Goal: Task Accomplishment & Management: Manage account settings

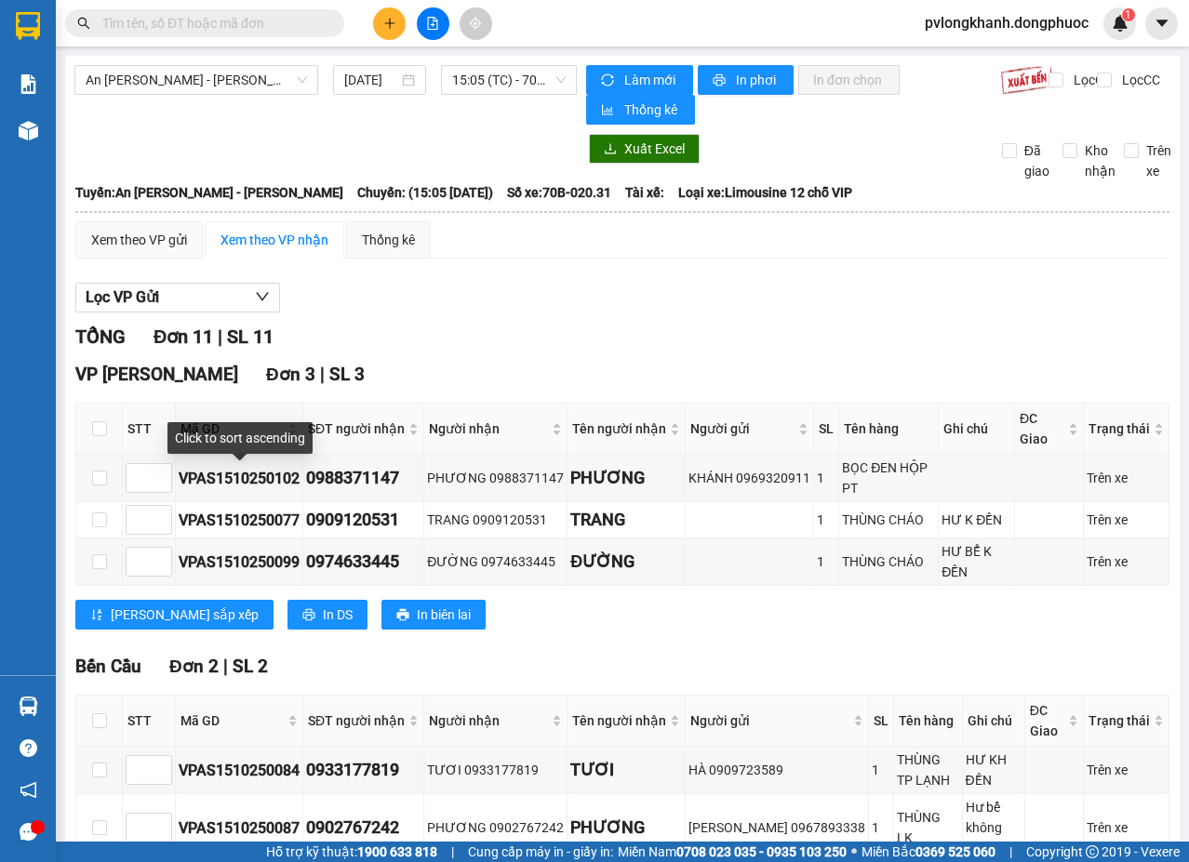
scroll to position [496, 0]
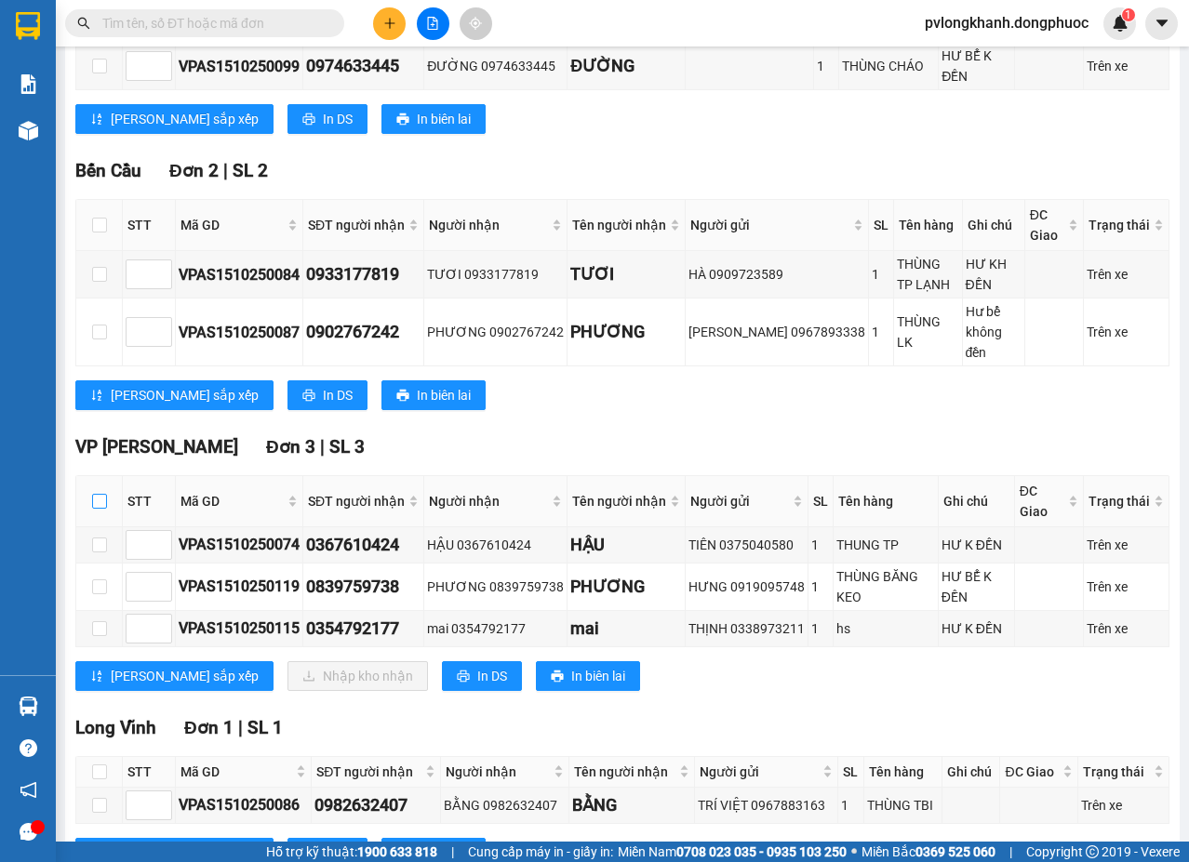
click at [100, 494] on input "checkbox" at bounding box center [99, 501] width 15 height 15
checkbox input "true"
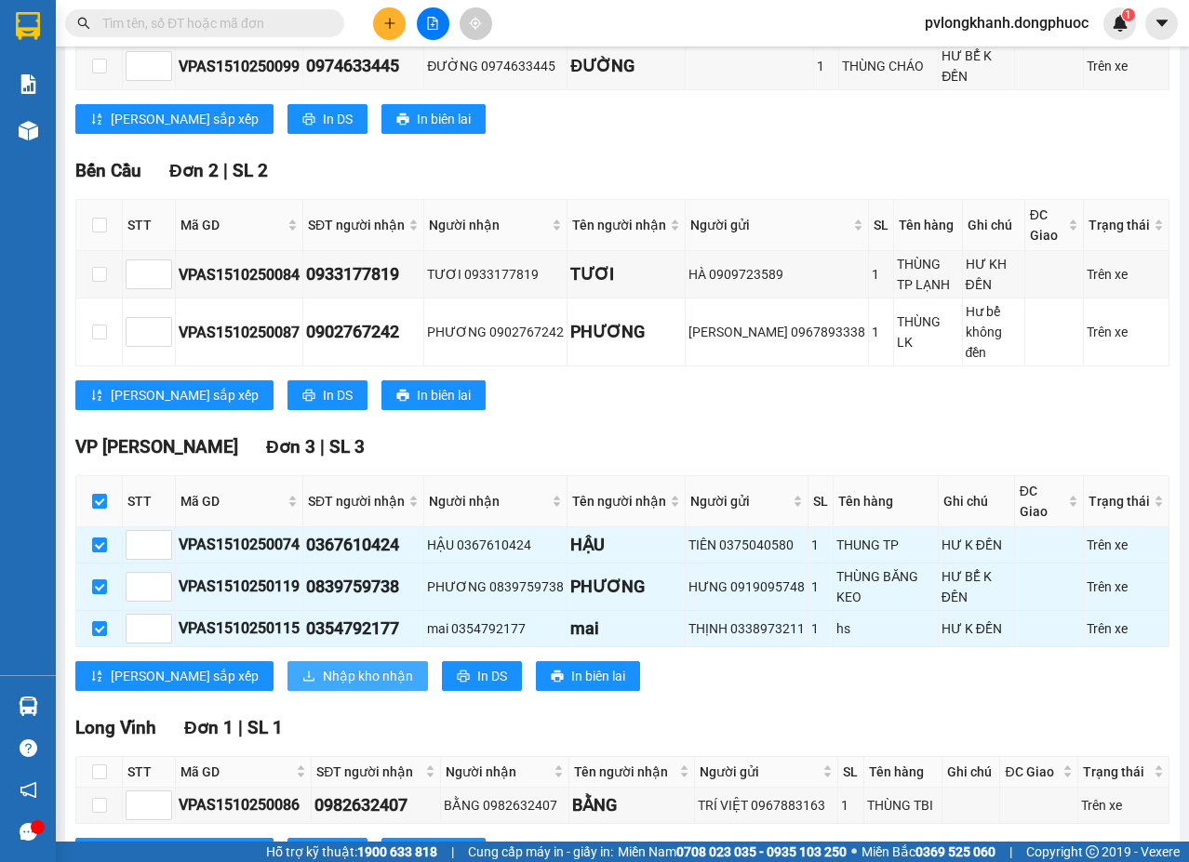
click at [323, 666] on span "Nhập kho nhận" at bounding box center [368, 676] width 90 height 20
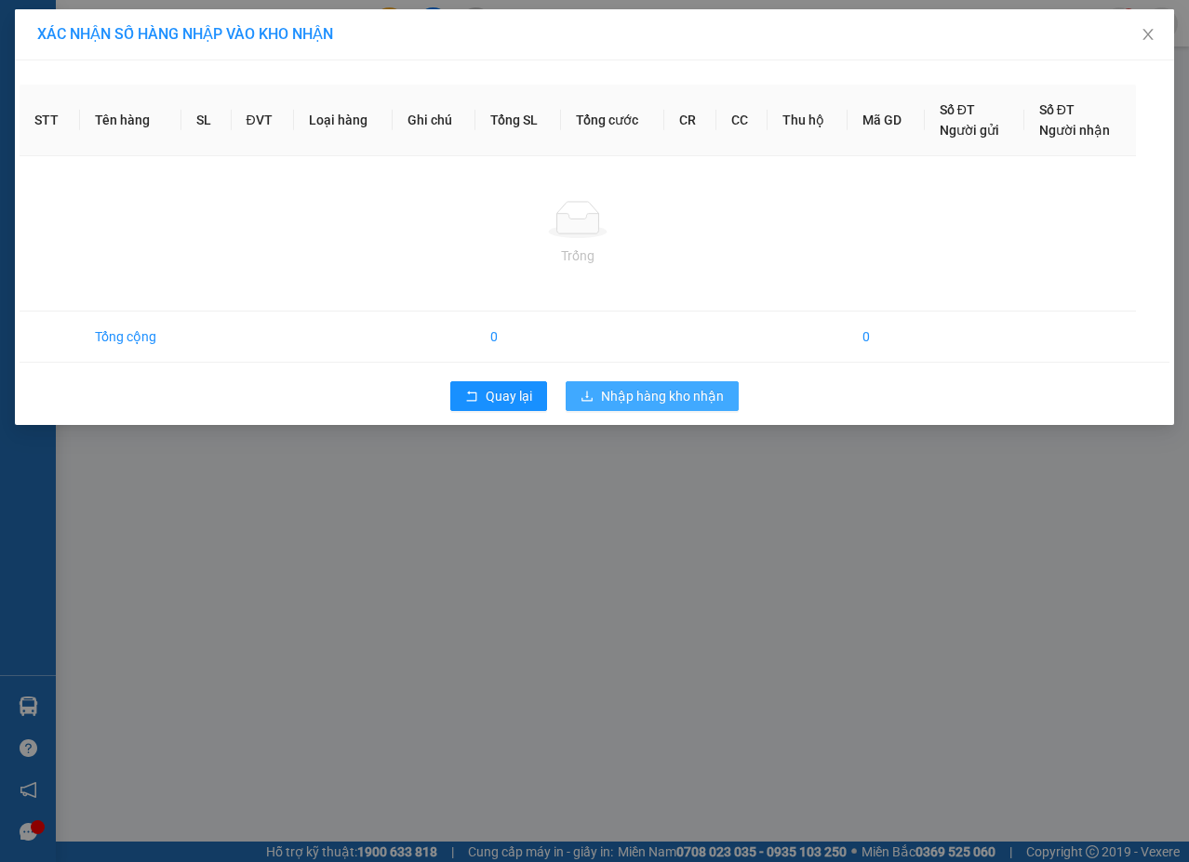
click at [631, 387] on span "Nhập hàng kho nhận" at bounding box center [662, 396] width 123 height 20
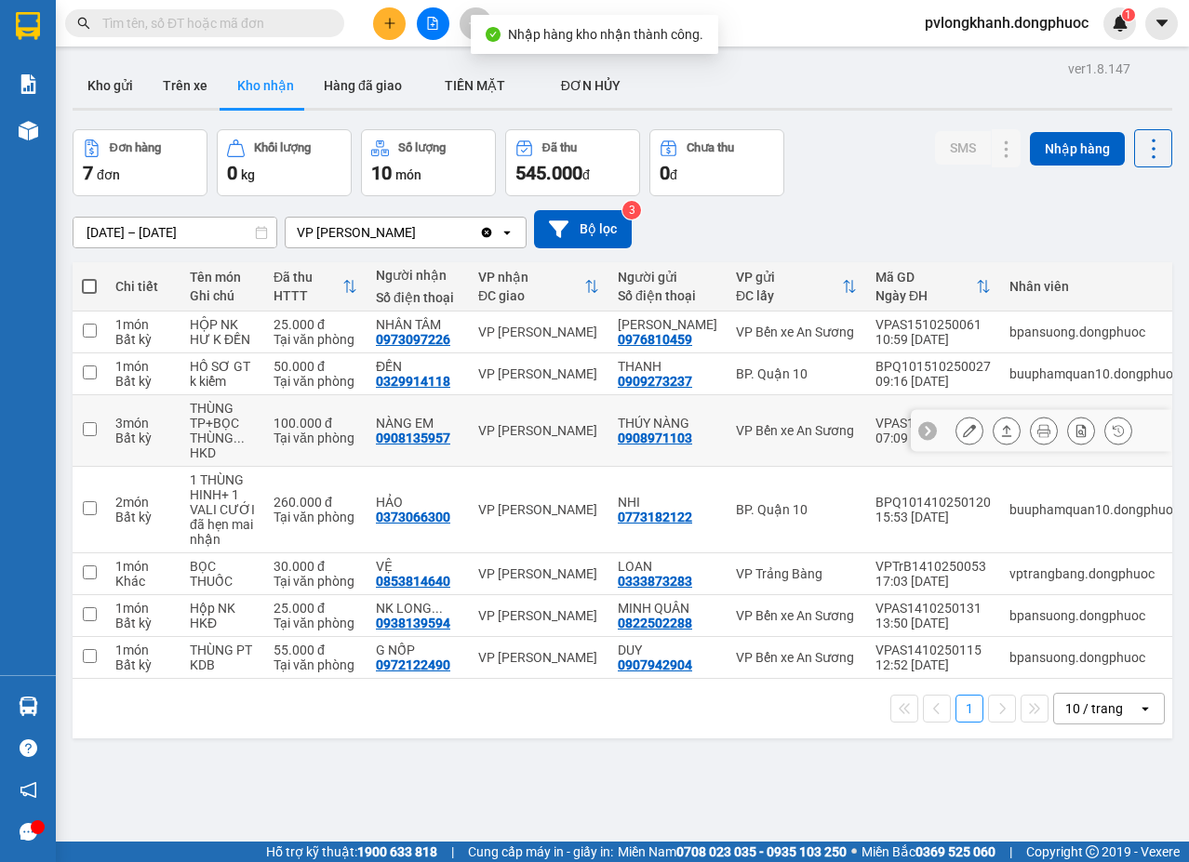
click at [1002, 429] on icon at bounding box center [1007, 430] width 10 height 11
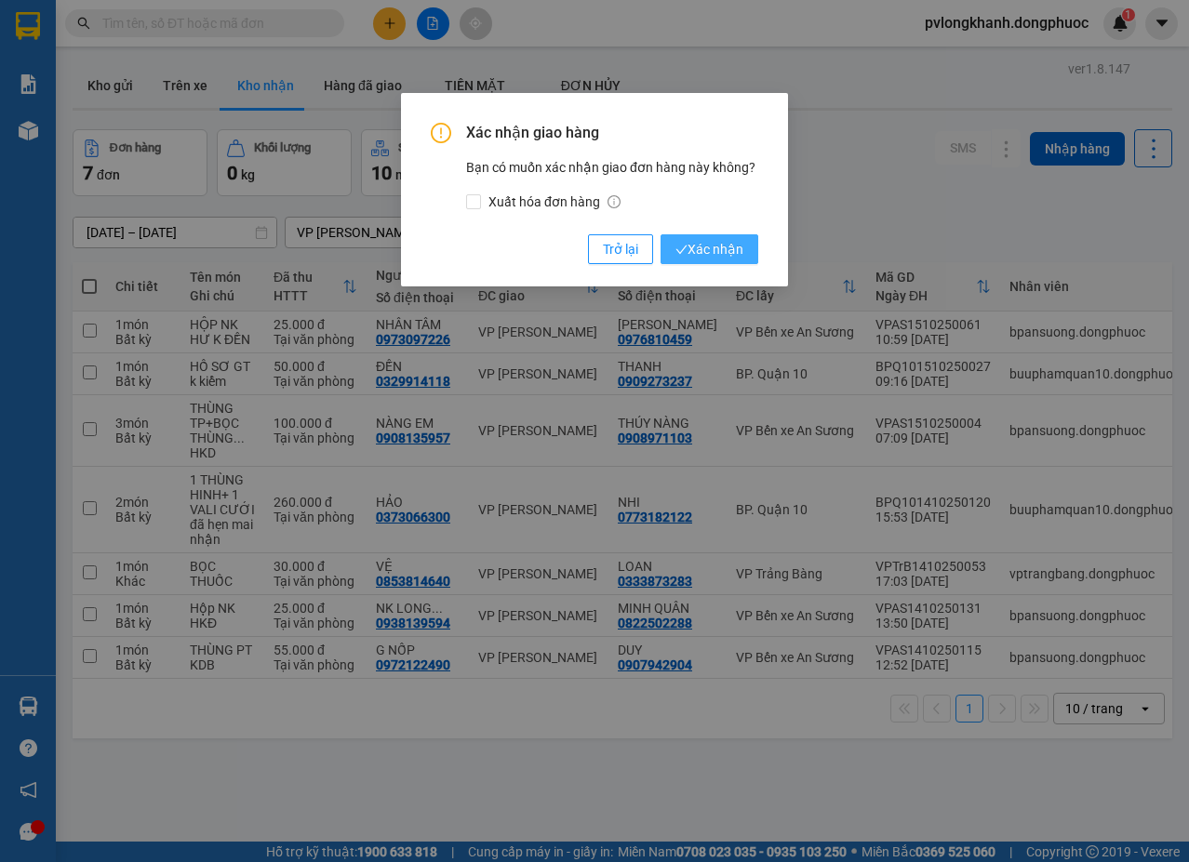
click at [726, 245] on span "Xác nhận" at bounding box center [709, 249] width 68 height 20
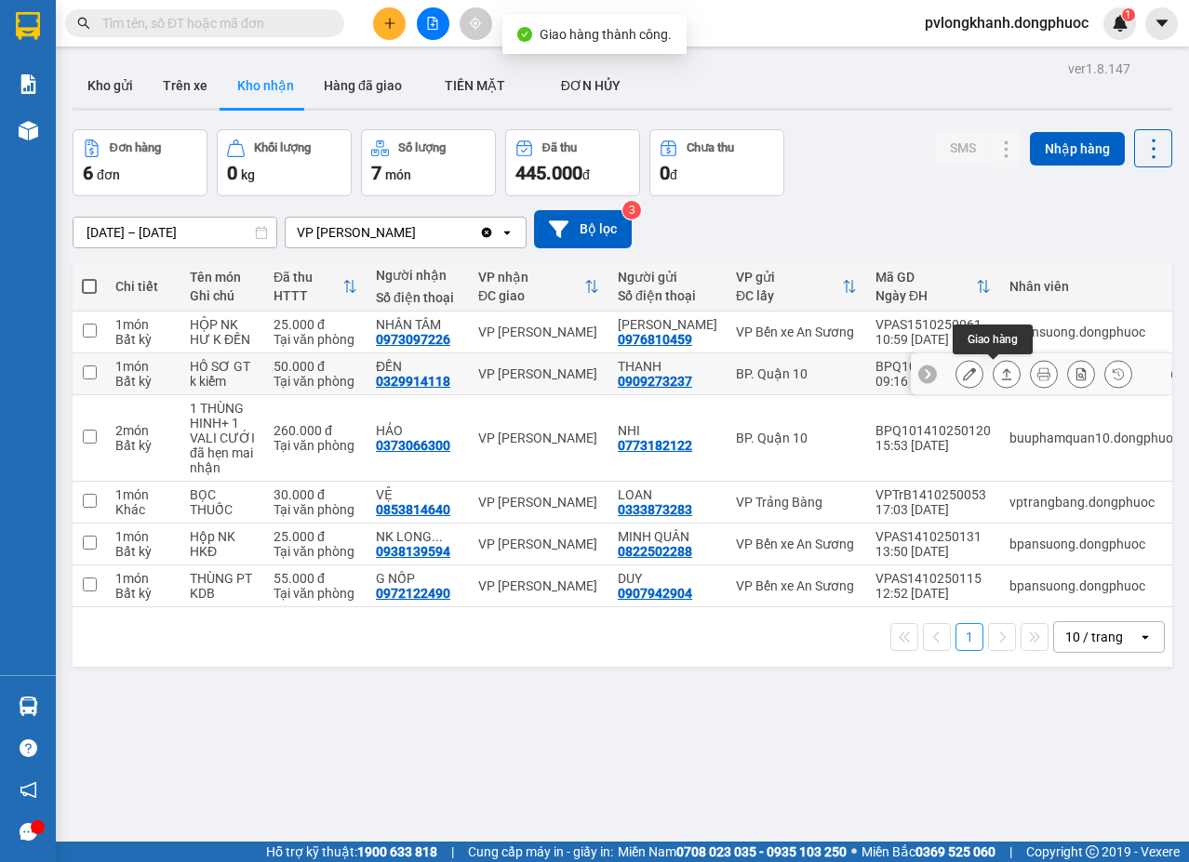
click at [994, 366] on button at bounding box center [1007, 374] width 26 height 33
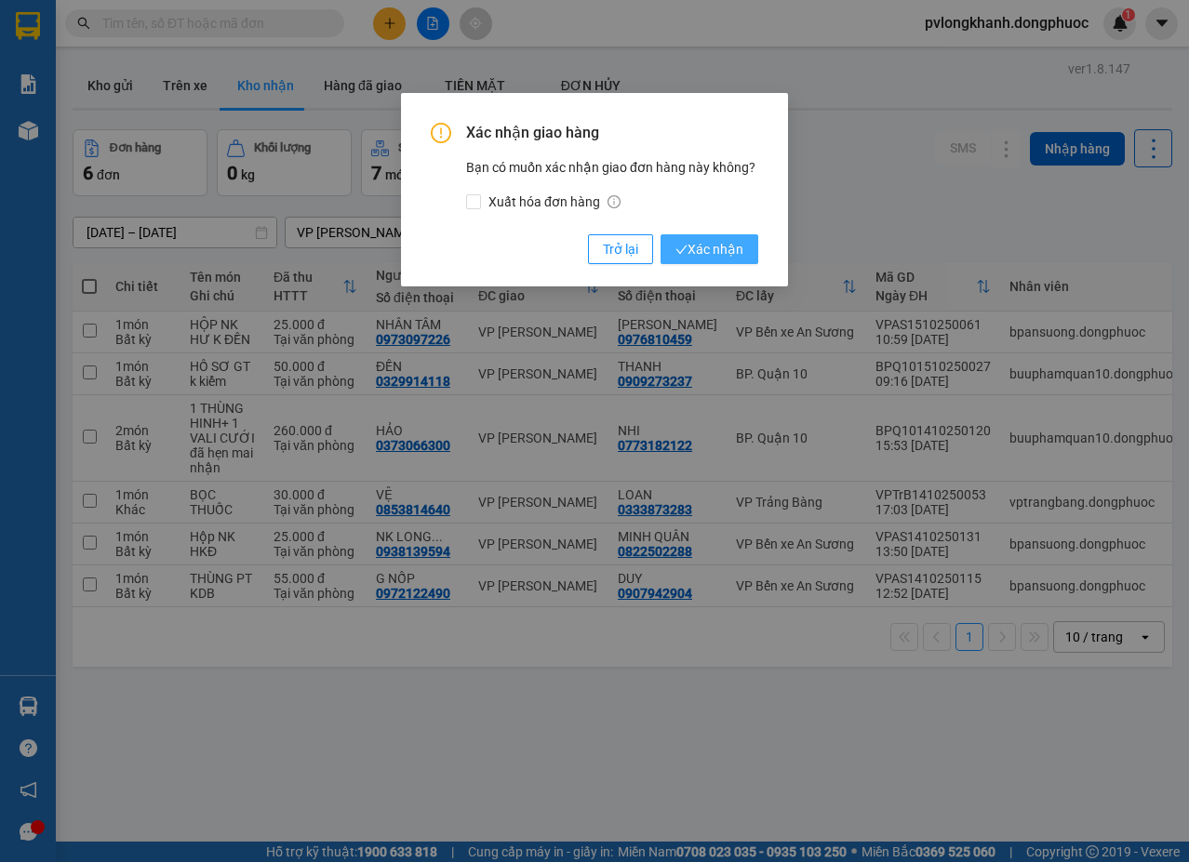
click at [700, 248] on span "Xác nhận" at bounding box center [709, 249] width 68 height 20
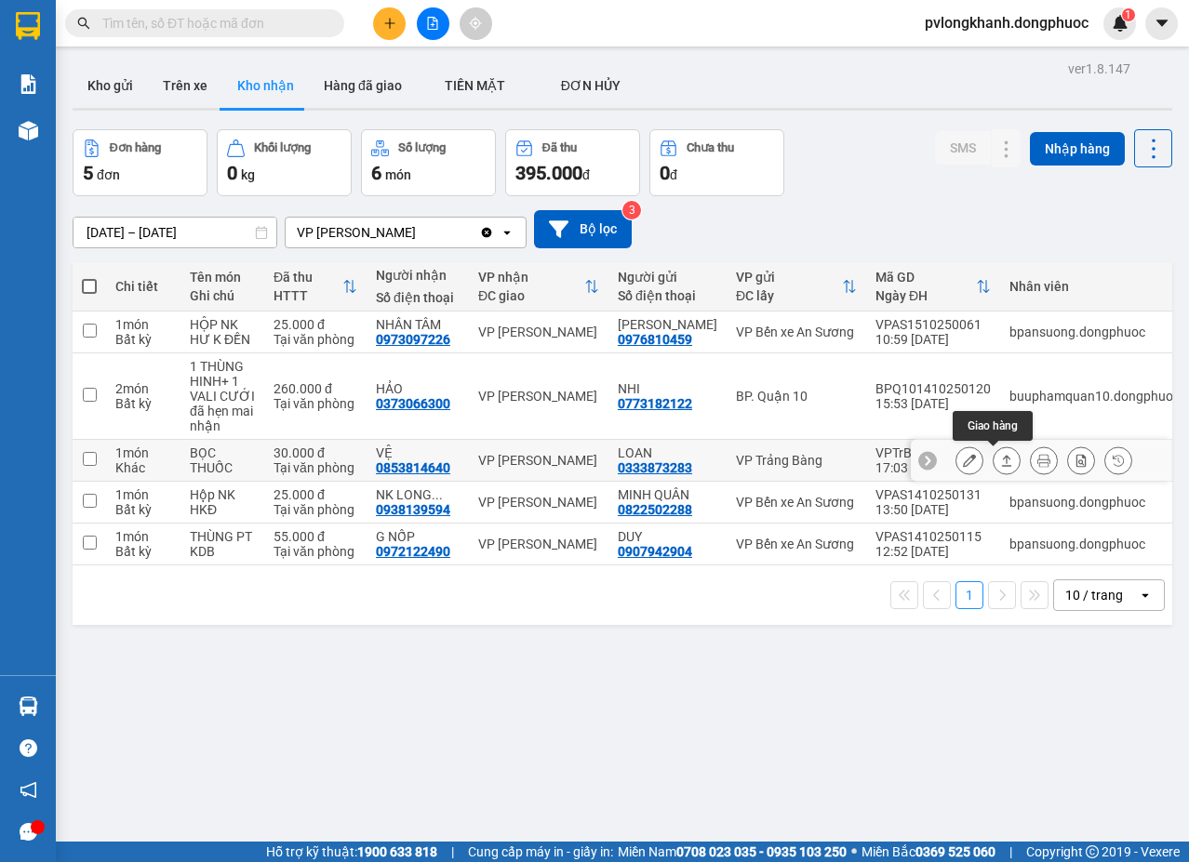
click at [1000, 459] on icon at bounding box center [1006, 460] width 13 height 13
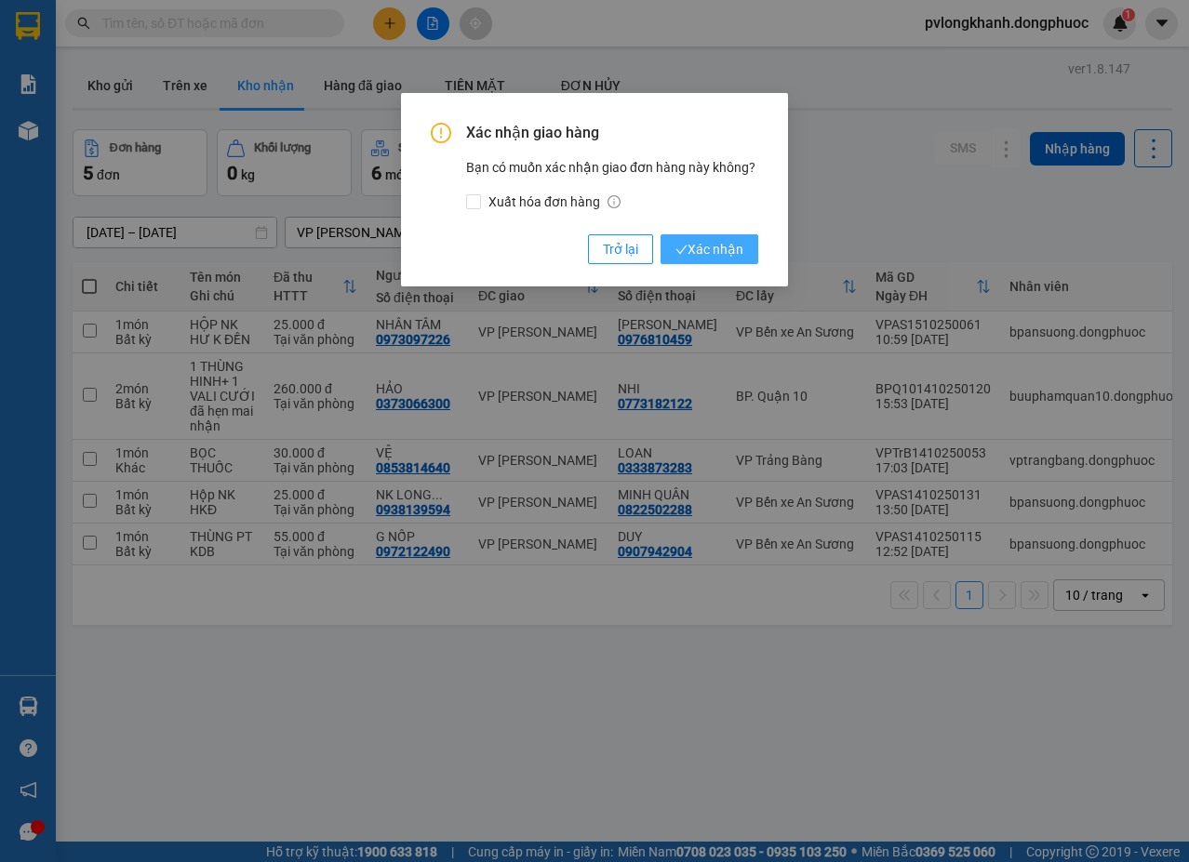
click at [721, 246] on span "Xác nhận" at bounding box center [709, 249] width 68 height 20
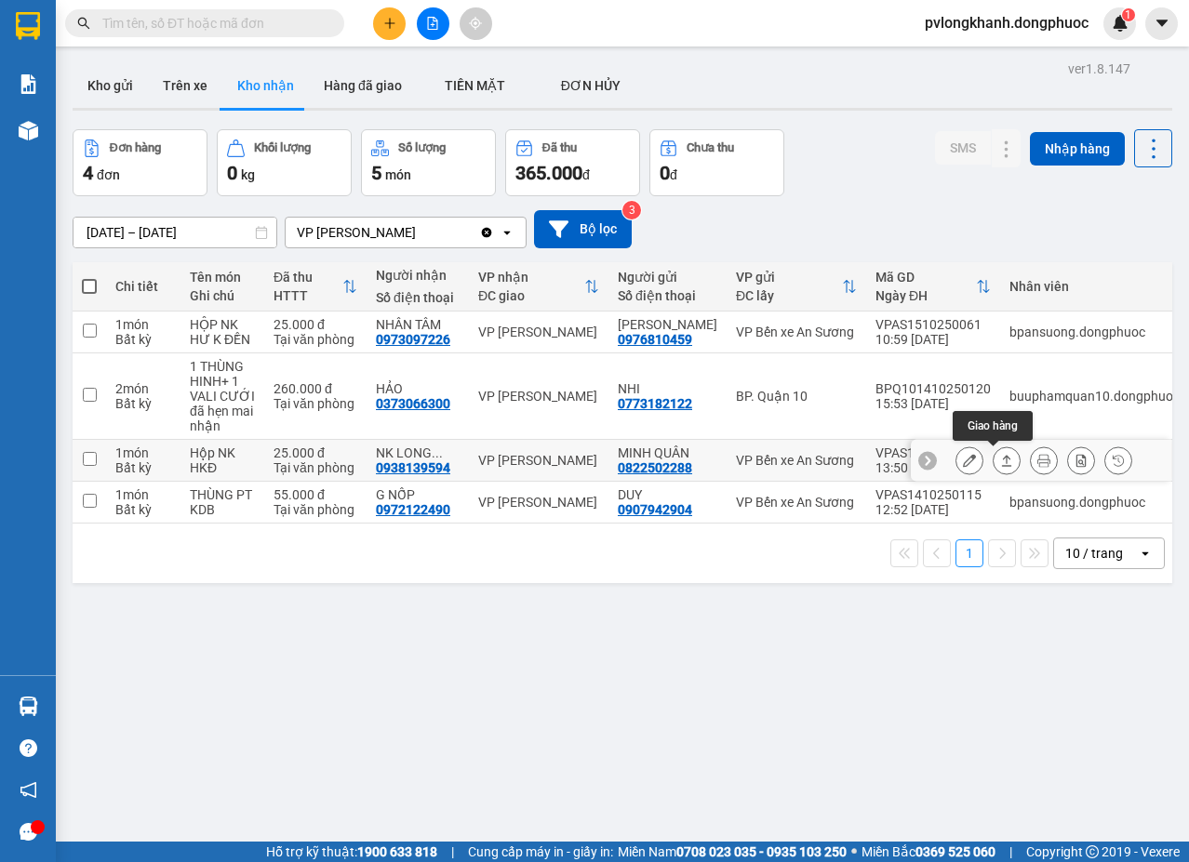
click at [1002, 460] on icon at bounding box center [1007, 460] width 10 height 11
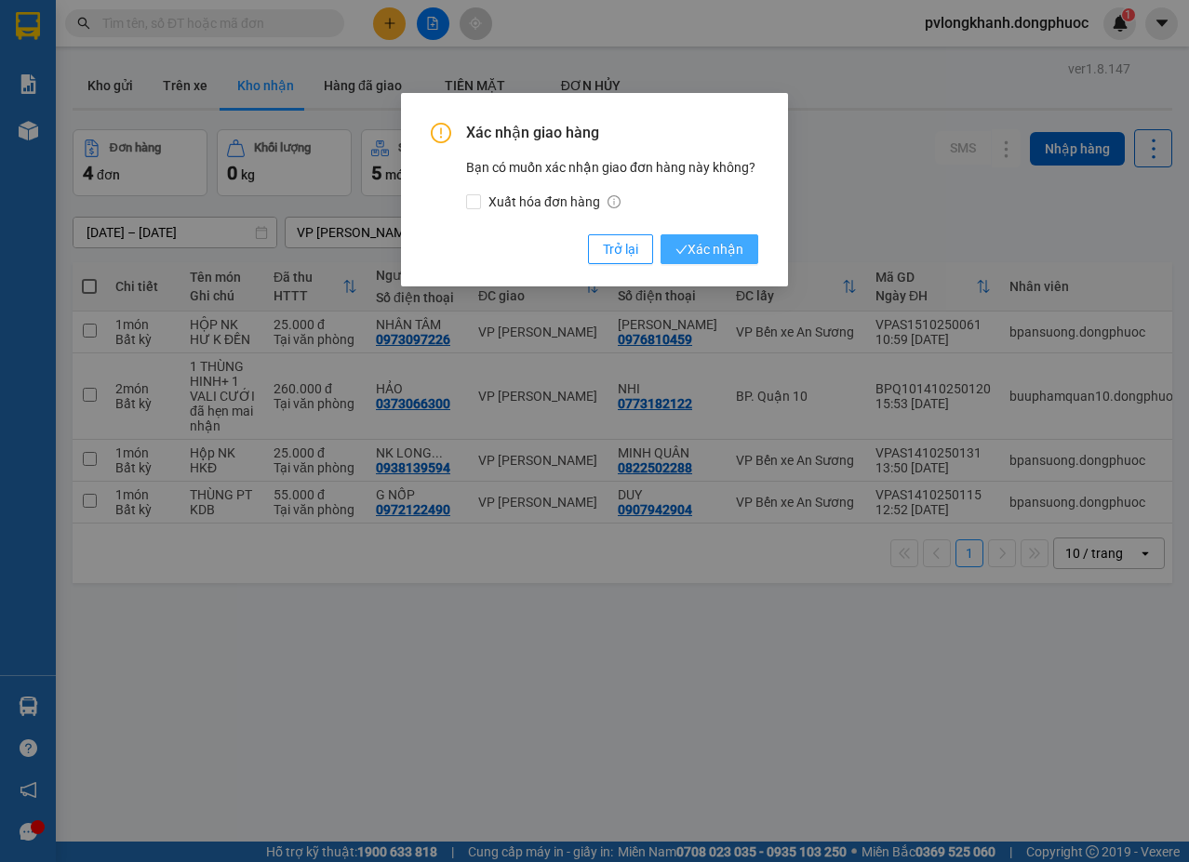
click at [737, 253] on span "Xác nhận" at bounding box center [709, 249] width 68 height 20
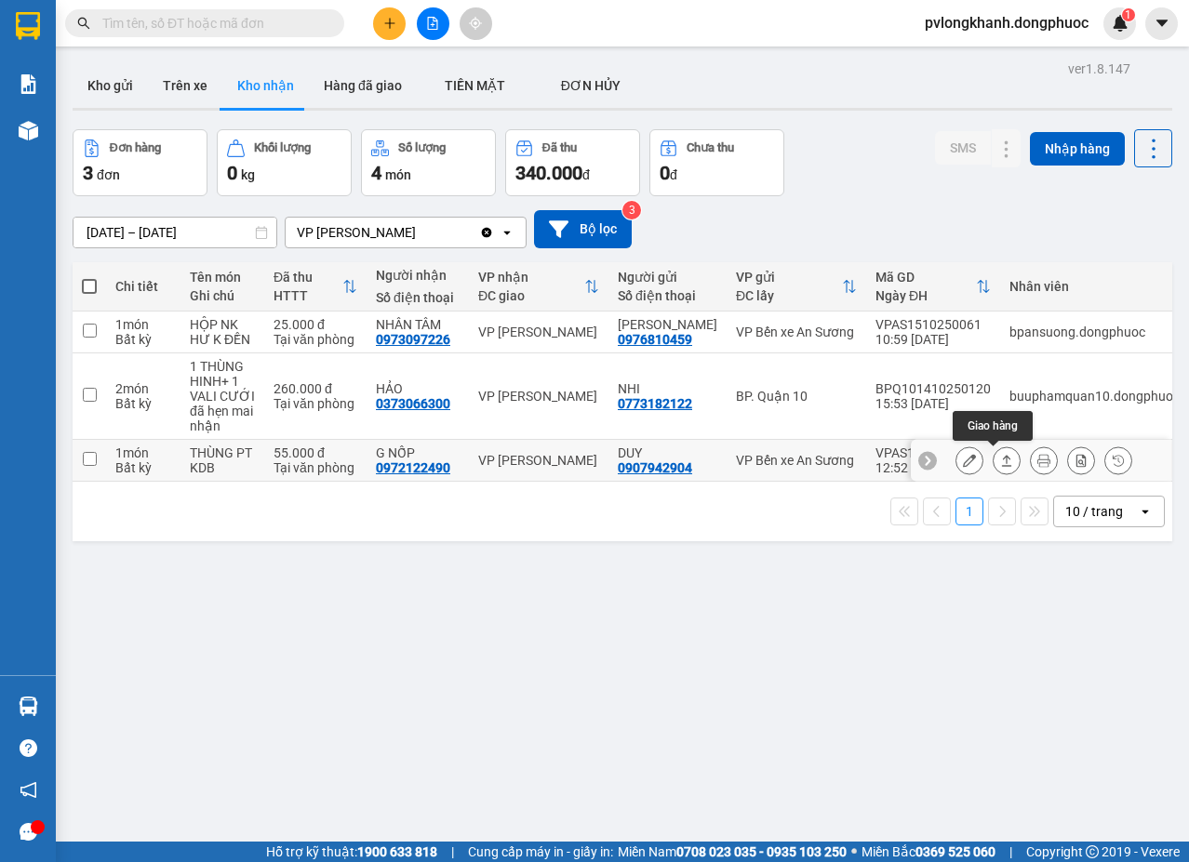
click at [1000, 456] on icon at bounding box center [1006, 460] width 13 height 13
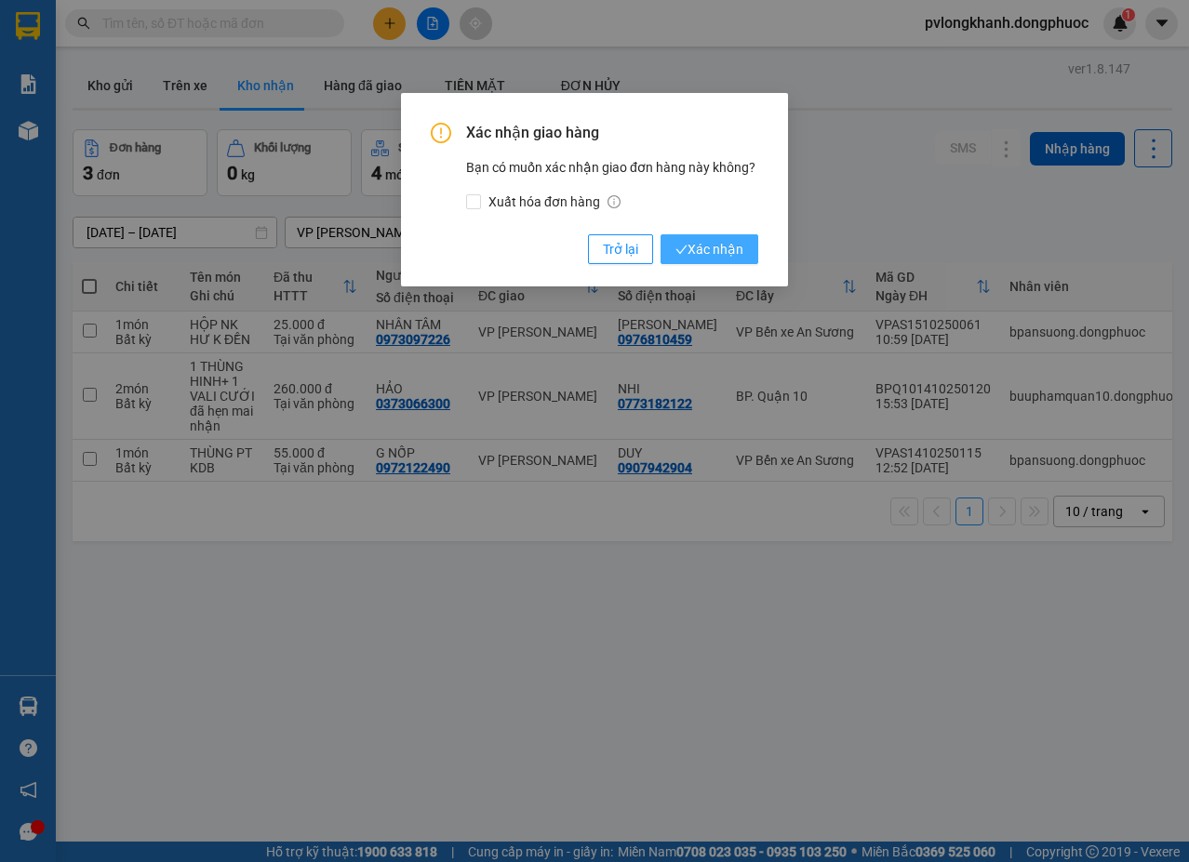
click at [707, 244] on span "Xác nhận" at bounding box center [709, 249] width 68 height 20
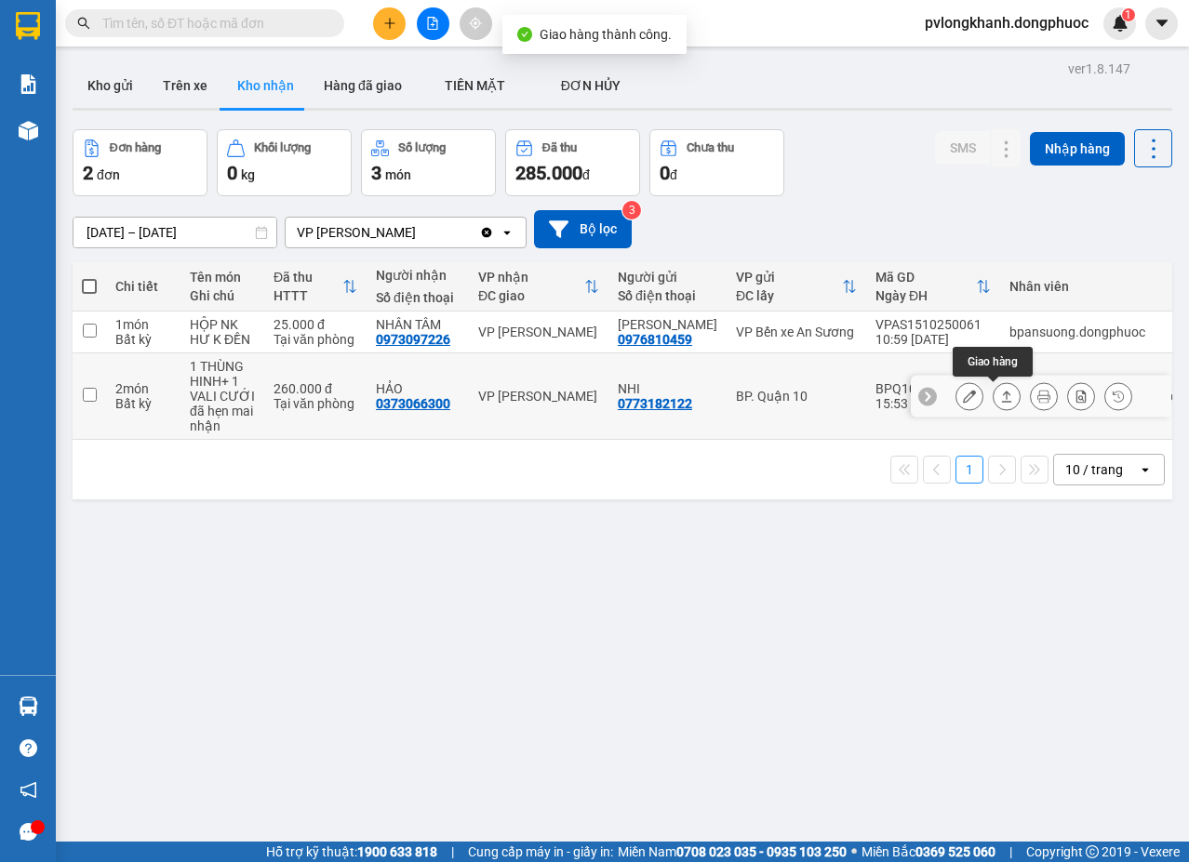
click at [994, 385] on button at bounding box center [1007, 397] width 26 height 33
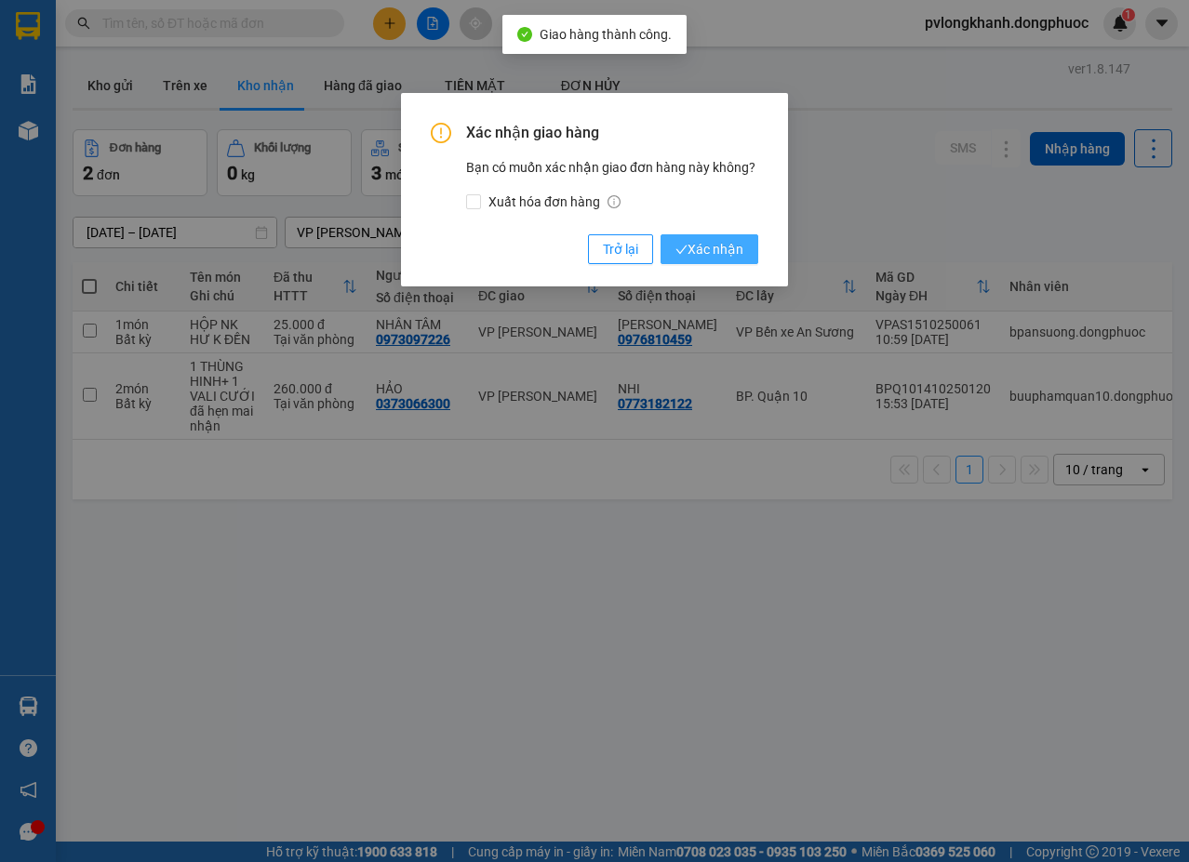
click at [713, 244] on span "Xác nhận" at bounding box center [709, 249] width 68 height 20
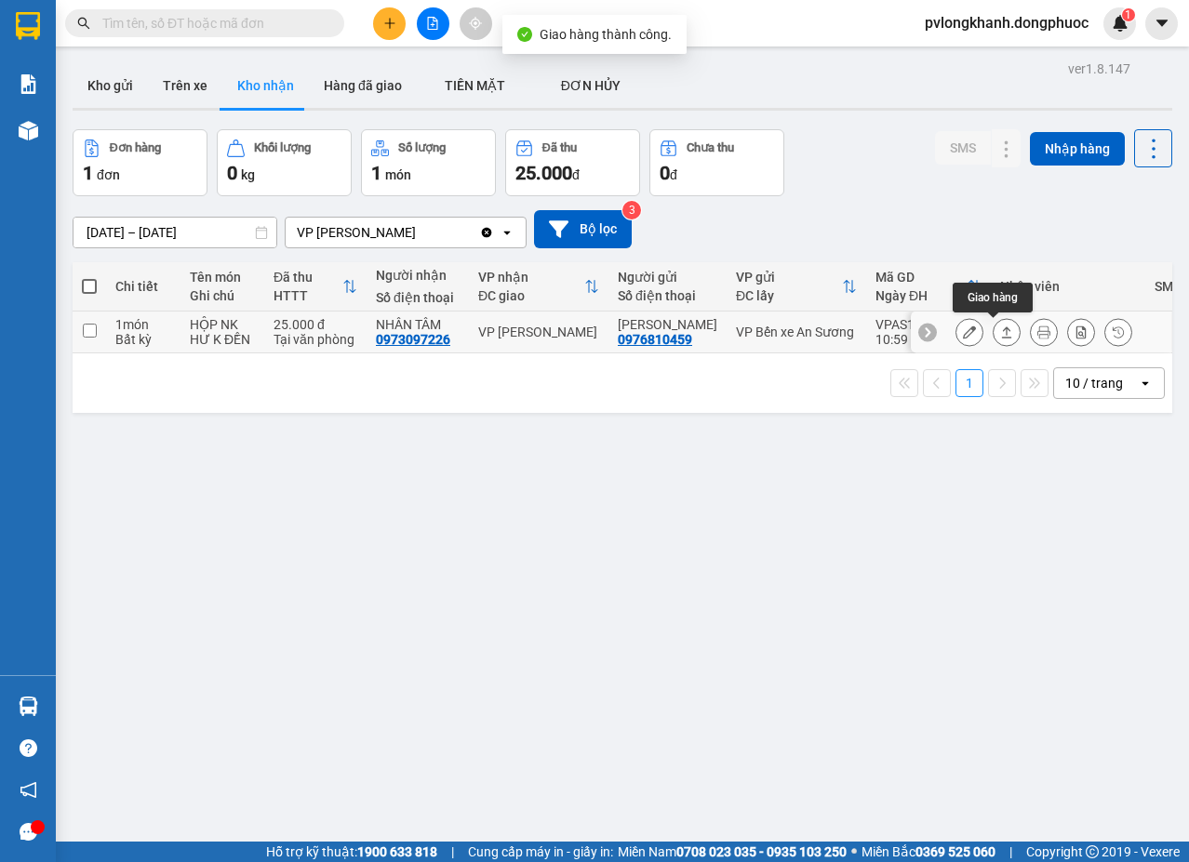
click at [1000, 330] on icon at bounding box center [1006, 332] width 13 height 13
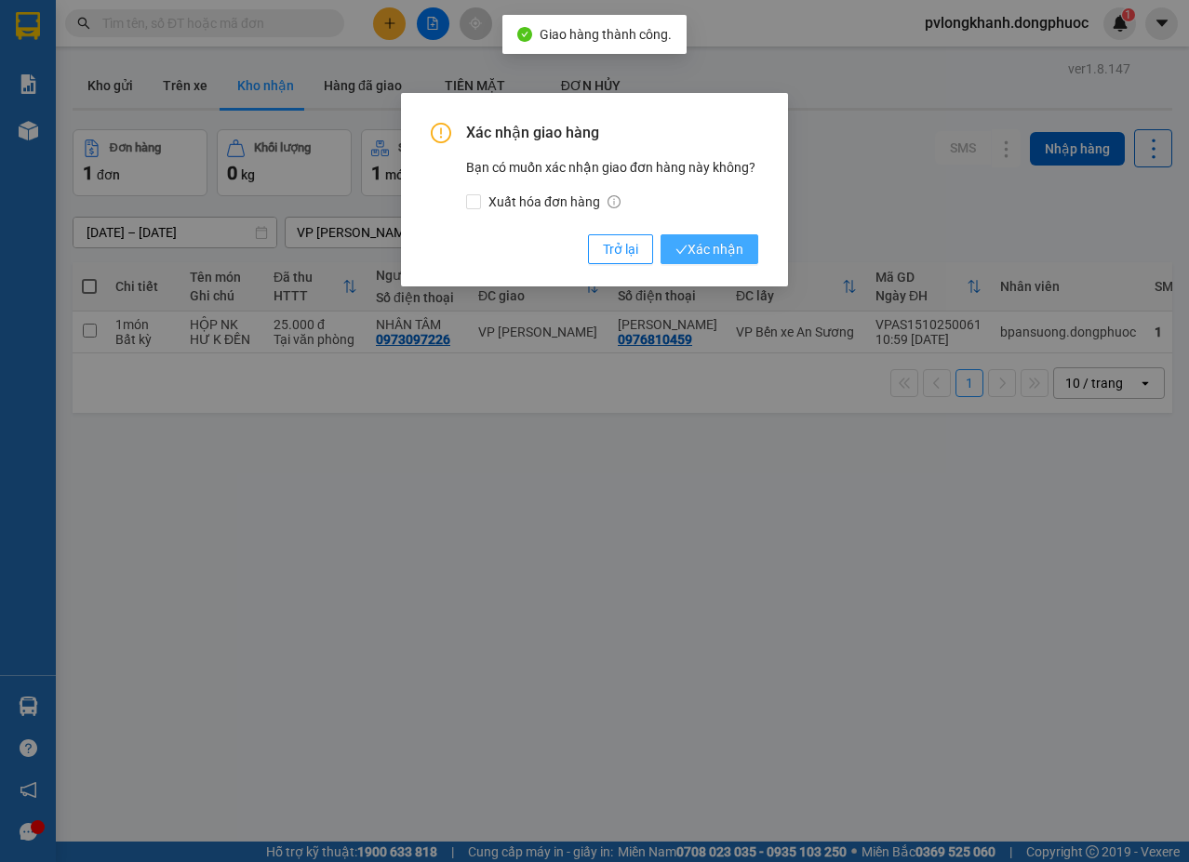
click at [731, 245] on span "Xác nhận" at bounding box center [709, 249] width 68 height 20
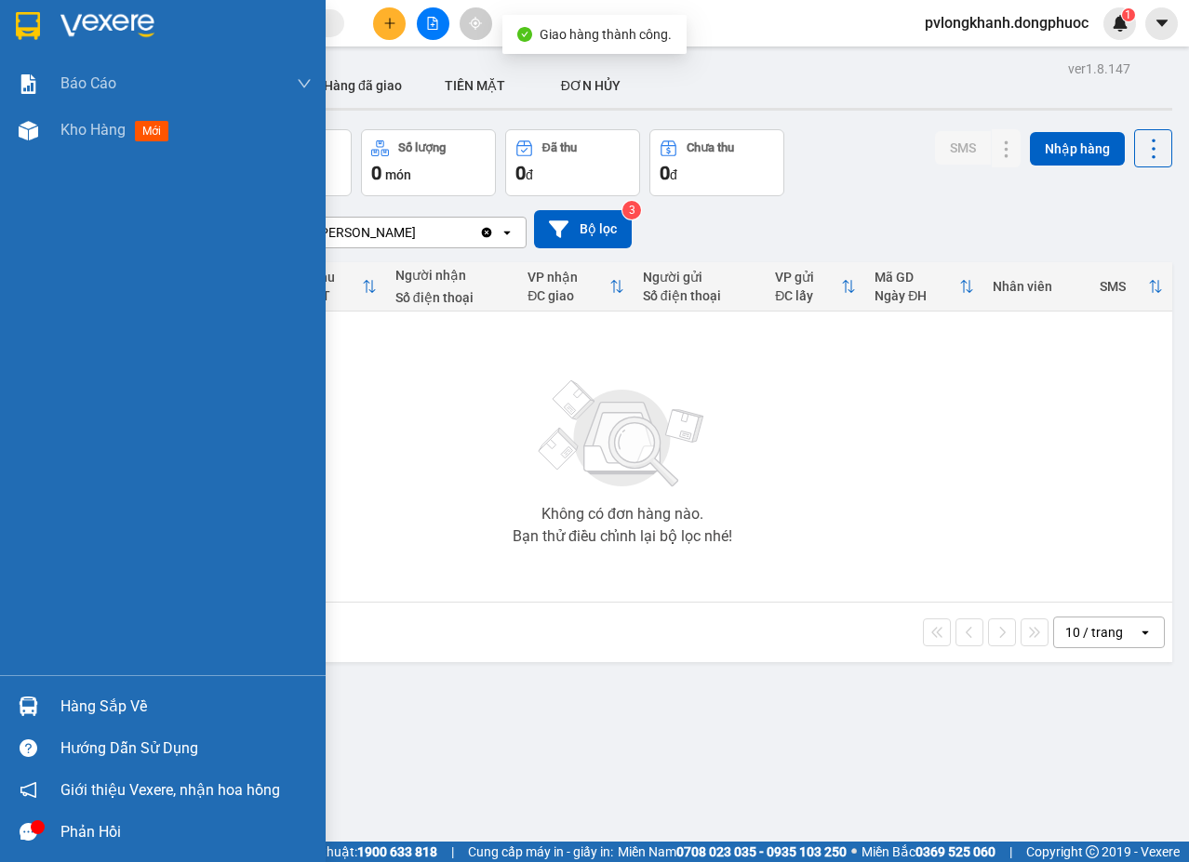
drag, startPoint x: 122, startPoint y: 709, endPoint x: 206, endPoint y: 707, distance: 83.8
click at [122, 708] on div "Hàng sắp về" at bounding box center [185, 707] width 251 height 28
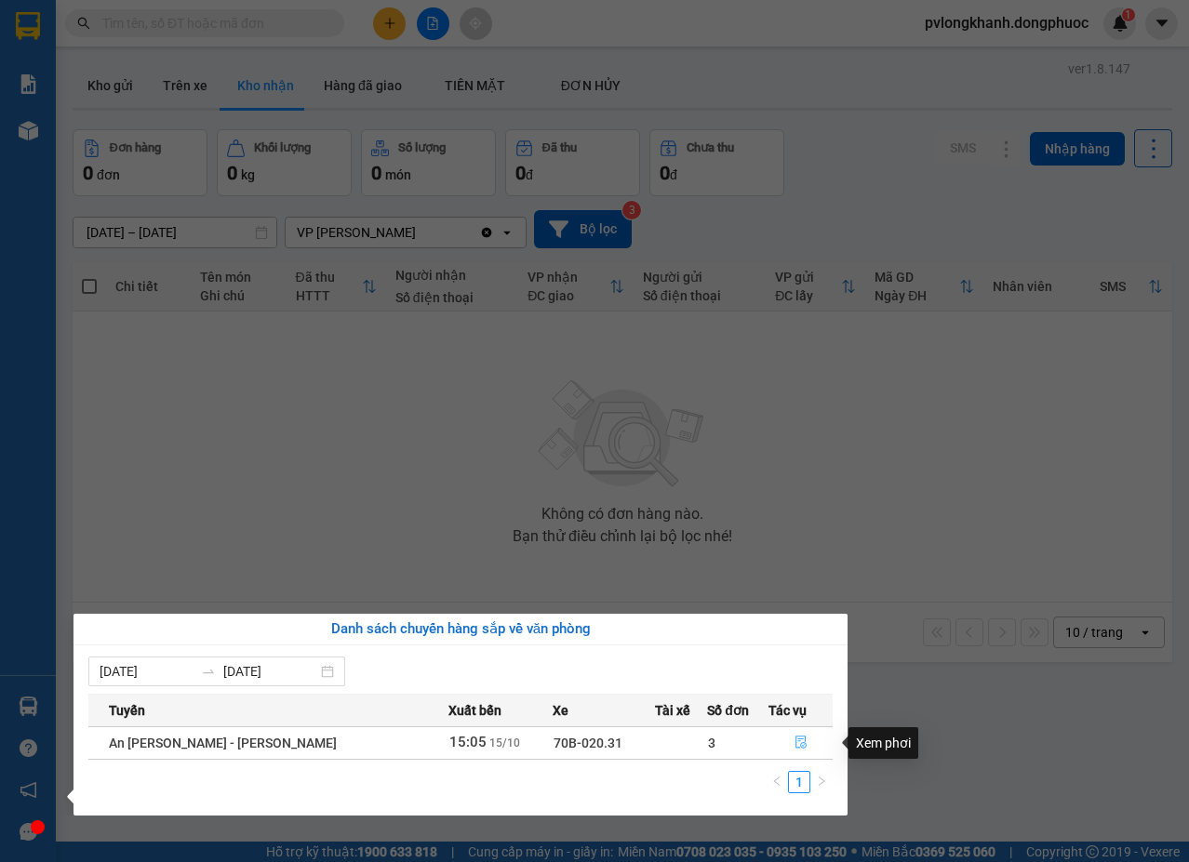
click at [785, 740] on button "button" at bounding box center [800, 743] width 62 height 30
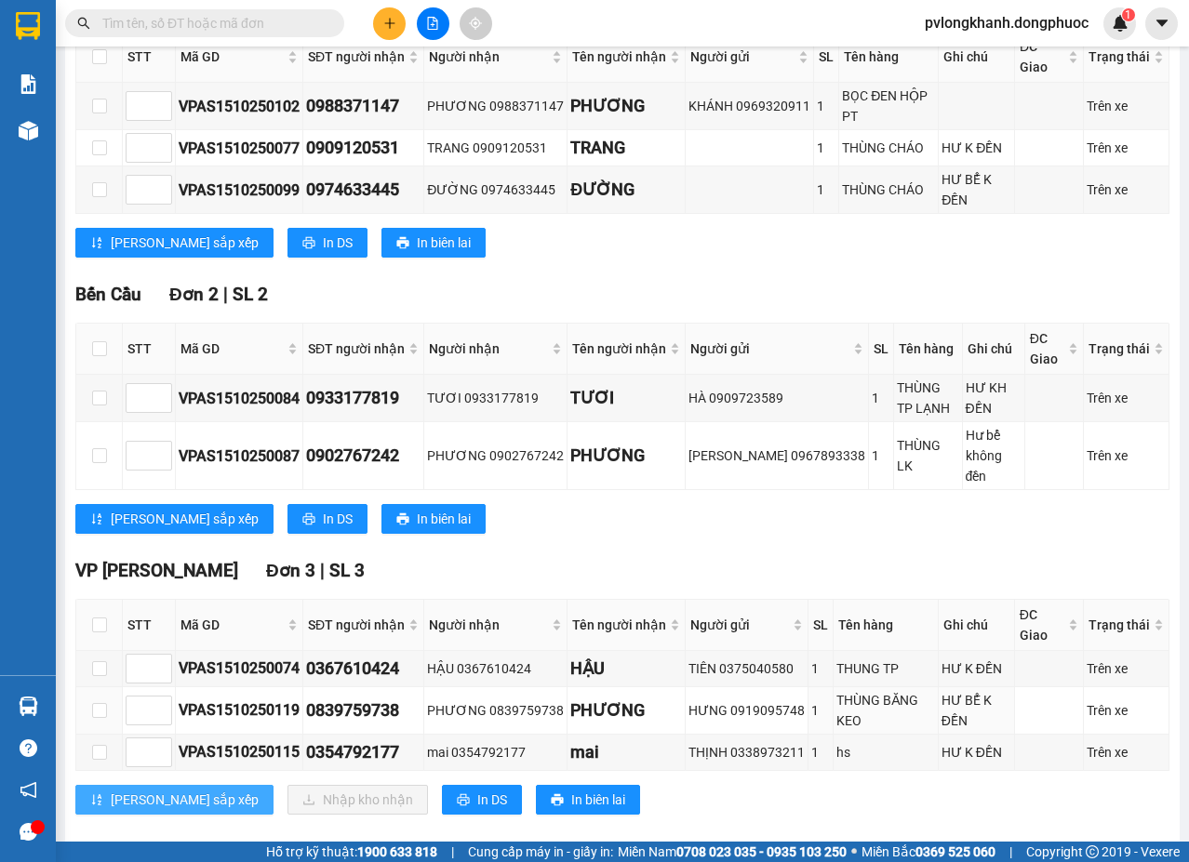
scroll to position [496, 0]
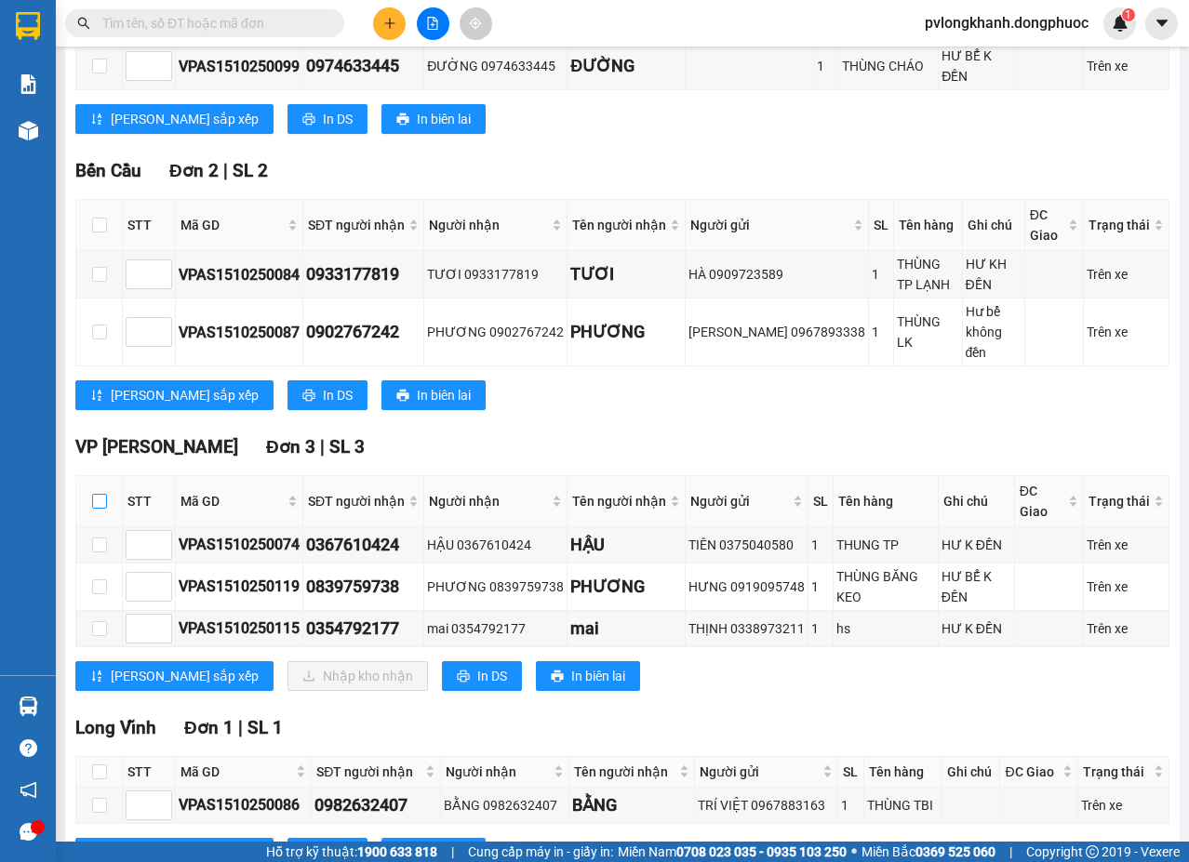
click at [104, 494] on input "checkbox" at bounding box center [99, 501] width 15 height 15
checkbox input "true"
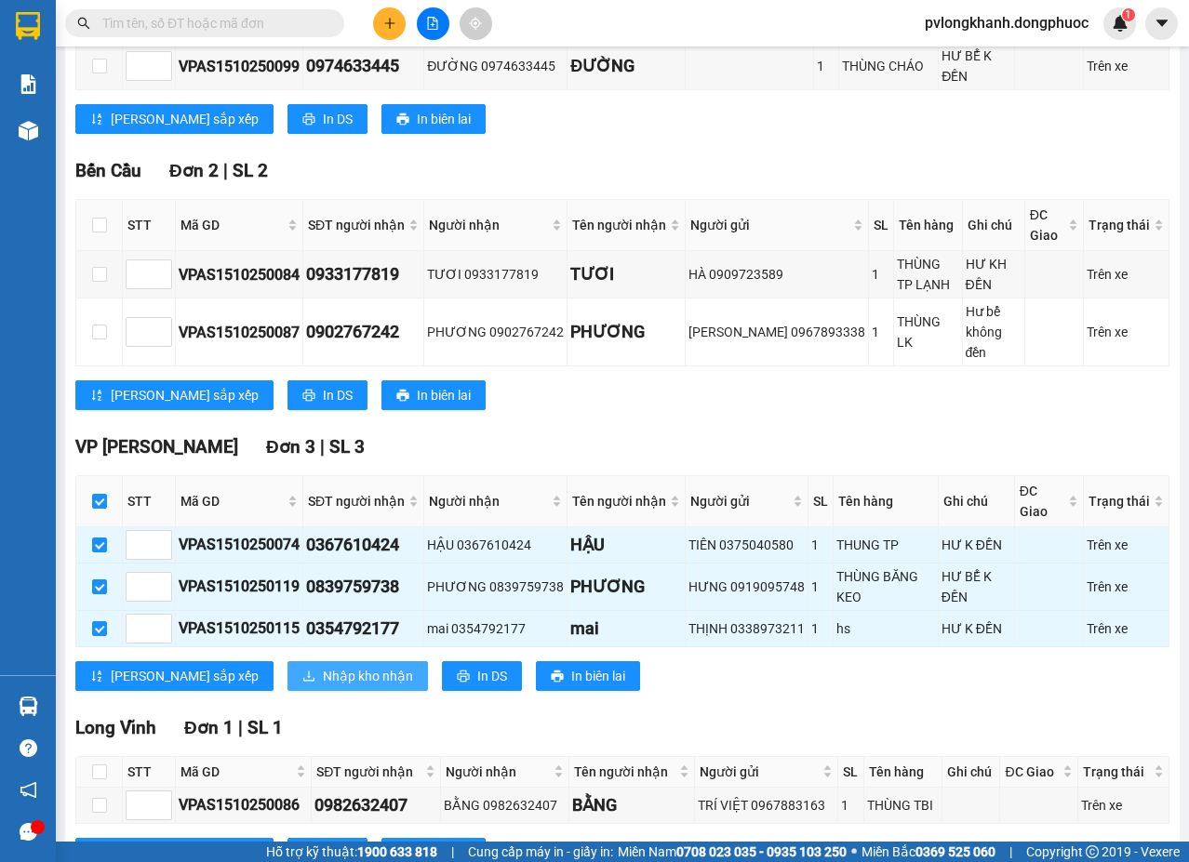
click at [323, 666] on span "Nhập kho nhận" at bounding box center [368, 676] width 90 height 20
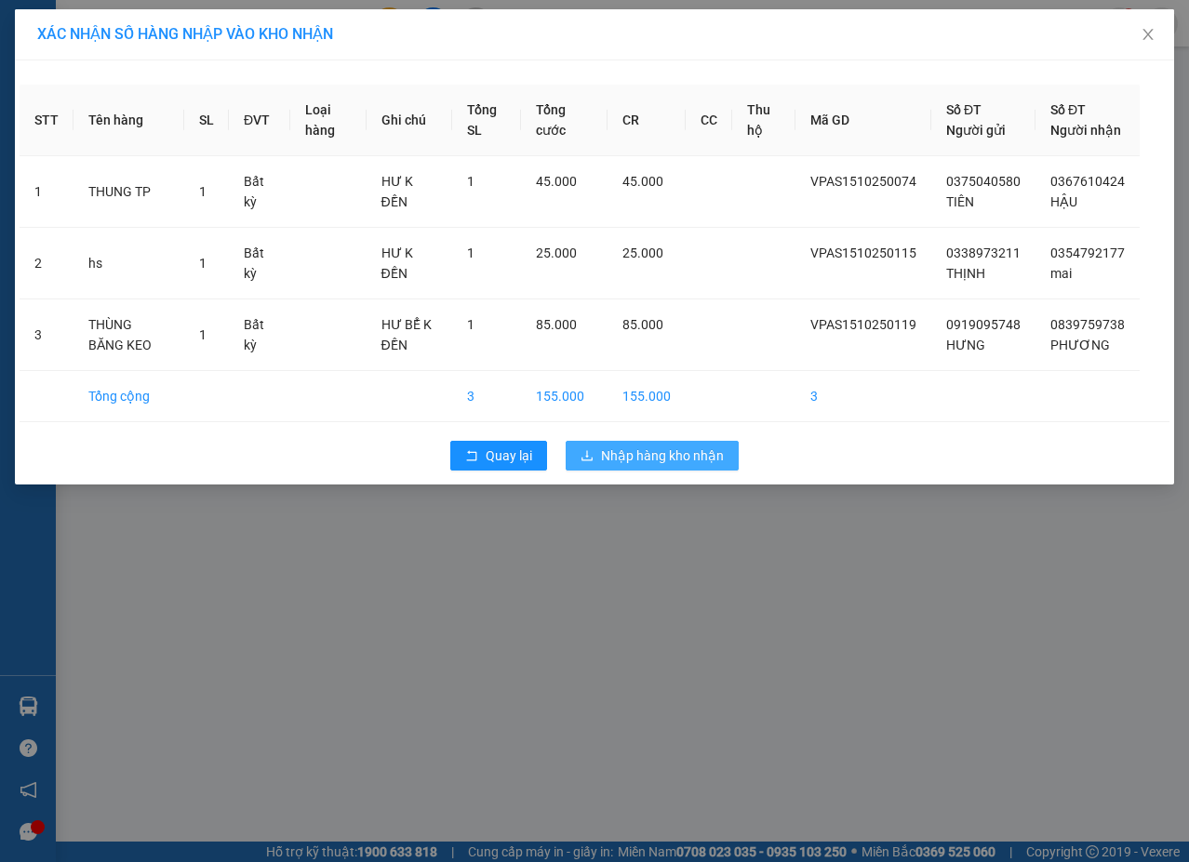
click at [650, 466] on span "Nhập hàng kho nhận" at bounding box center [662, 456] width 123 height 20
